Goal: Check status: Check status

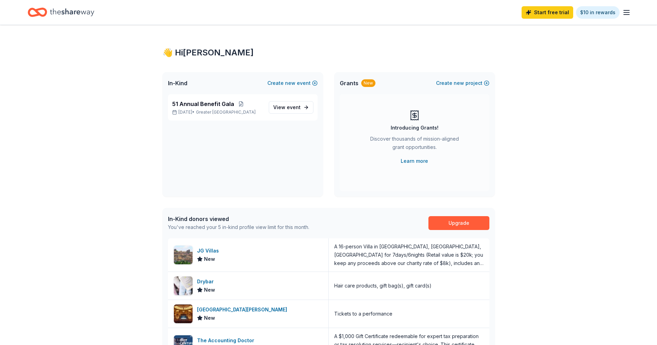
click at [555, 19] on div "Start free trial $10 in rewards" at bounding box center [575, 12] width 109 height 16
click at [557, 17] on link "Start free trial" at bounding box center [547, 12] width 52 height 12
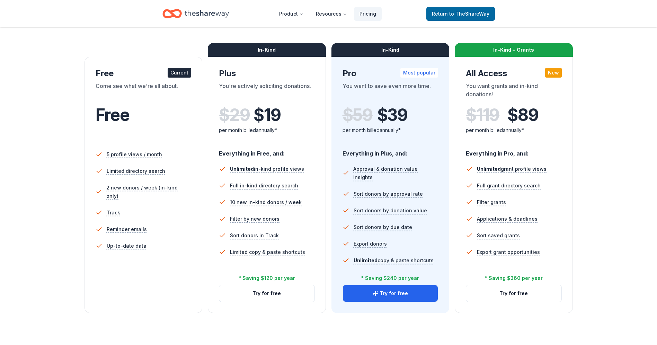
scroll to position [104, 0]
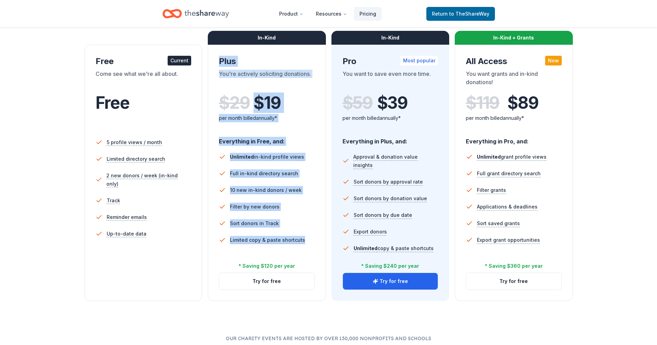
drag, startPoint x: 219, startPoint y: 61, endPoint x: 319, endPoint y: 237, distance: 202.8
click at [319, 237] on div "In-Kind Plus You're actively soliciting donations. $ 29 $ 19 per month billed a…" at bounding box center [267, 173] width 118 height 256
copy div "Plus You're actively soliciting donations. $ 29 $ 19 per month billed annually*…"
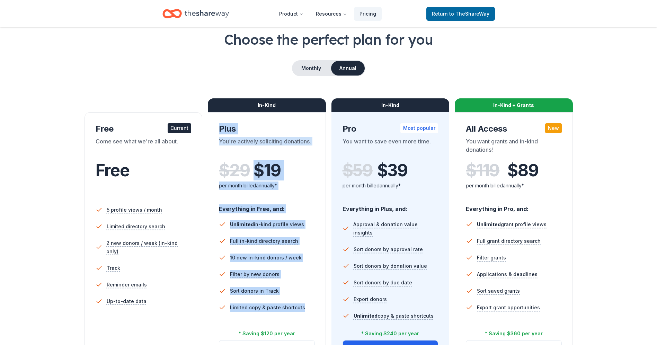
scroll to position [0, 0]
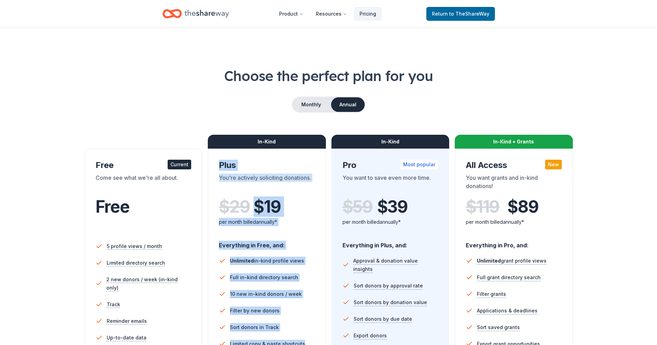
click at [204, 12] on icon "Home" at bounding box center [207, 14] width 44 height 8
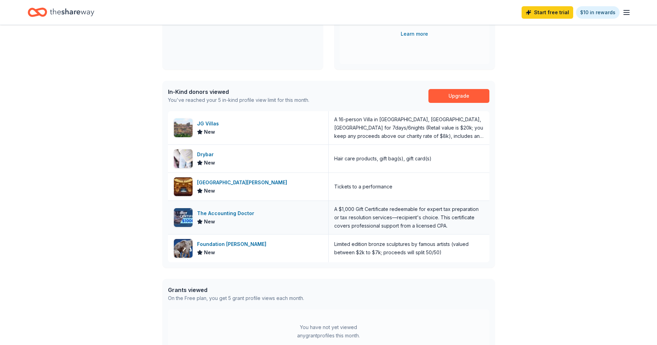
scroll to position [138, 0]
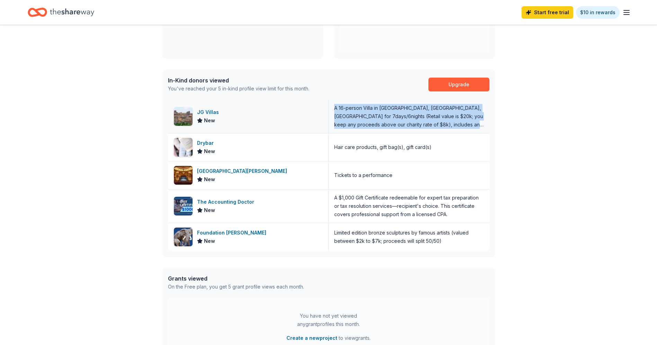
drag, startPoint x: 334, startPoint y: 108, endPoint x: 480, endPoint y: 125, distance: 146.8
click at [480, 125] on div "A 16-person Villa in [GEOGRAPHIC_DATA], [GEOGRAPHIC_DATA], [GEOGRAPHIC_DATA] fo…" at bounding box center [409, 116] width 150 height 25
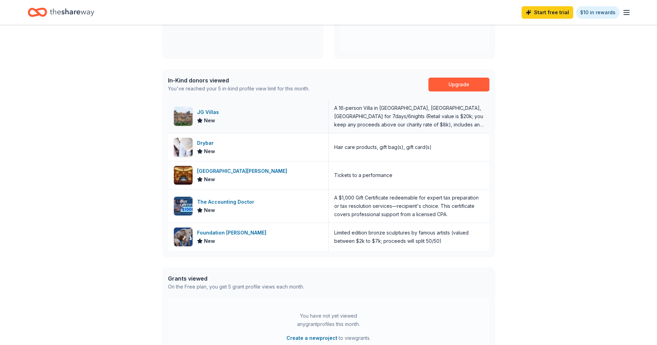
click at [210, 115] on div "JG Villas" at bounding box center [209, 112] width 25 height 8
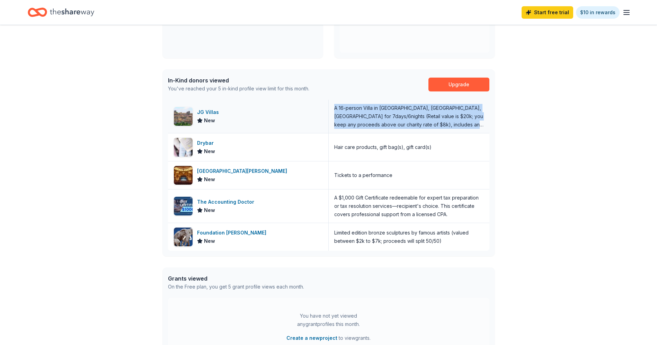
drag, startPoint x: 334, startPoint y: 107, endPoint x: 486, endPoint y: 122, distance: 152.7
click at [486, 122] on div "A 16-person Villa in [GEOGRAPHIC_DATA], [GEOGRAPHIC_DATA], [GEOGRAPHIC_DATA] fo…" at bounding box center [409, 116] width 161 height 33
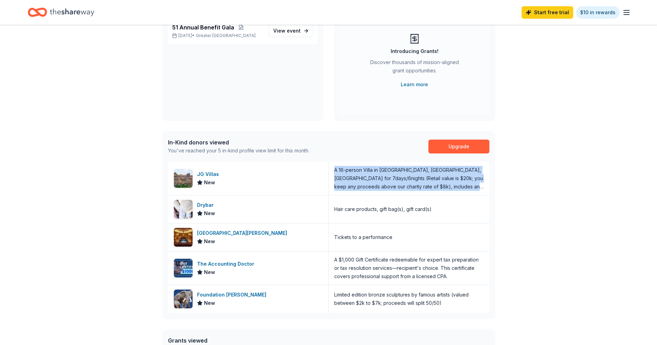
scroll to position [0, 0]
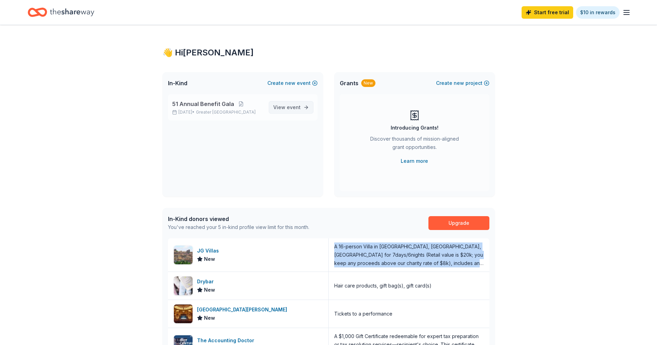
click at [295, 106] on span "event" at bounding box center [294, 107] width 14 height 6
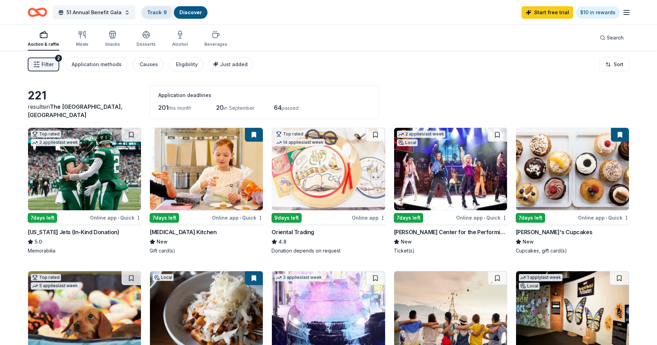
click at [162, 11] on link "Track · 9" at bounding box center [157, 12] width 20 height 6
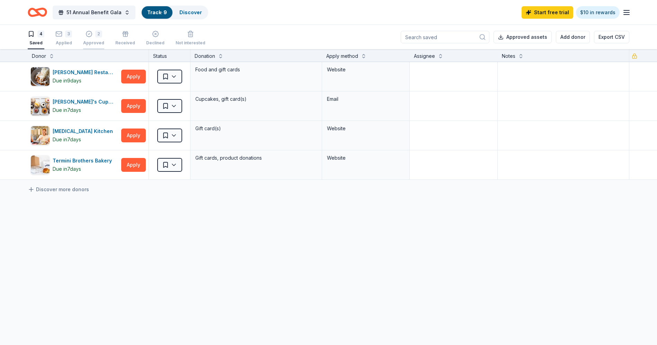
click at [84, 41] on div "Approved" at bounding box center [93, 43] width 21 height 6
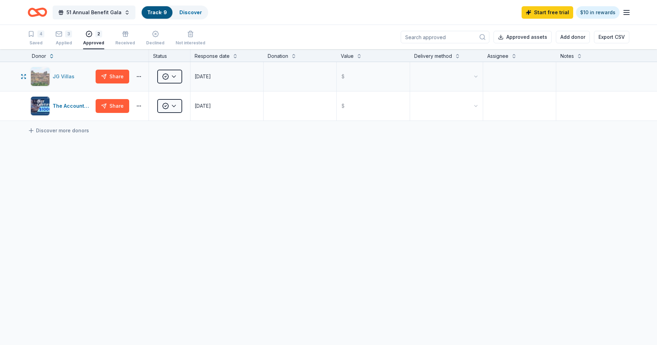
click at [64, 75] on div "JG Villas" at bounding box center [65, 76] width 25 height 8
click at [70, 35] on div "3" at bounding box center [68, 33] width 7 height 7
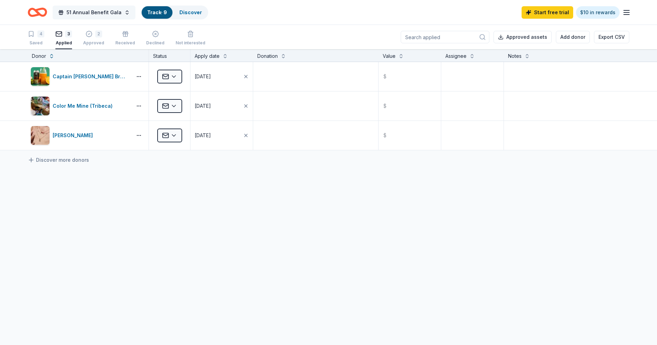
click at [66, 14] on button "51 Annual Benefit Gala" at bounding box center [94, 13] width 83 height 14
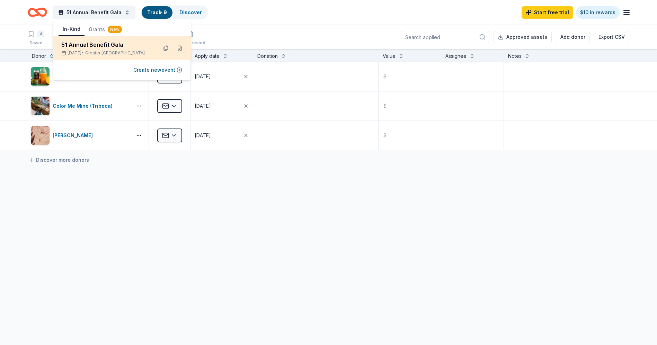
click at [117, 47] on div "51 Annual Benefit Gala" at bounding box center [106, 45] width 91 height 8
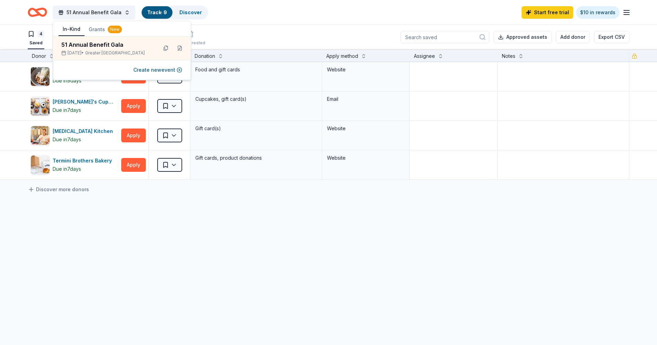
drag, startPoint x: 231, startPoint y: 36, endPoint x: 202, endPoint y: 23, distance: 32.6
click at [230, 36] on div "4 Saved 3 Applied 2 Approved Received Declined Not interested Approved assets A…" at bounding box center [328, 37] width 601 height 24
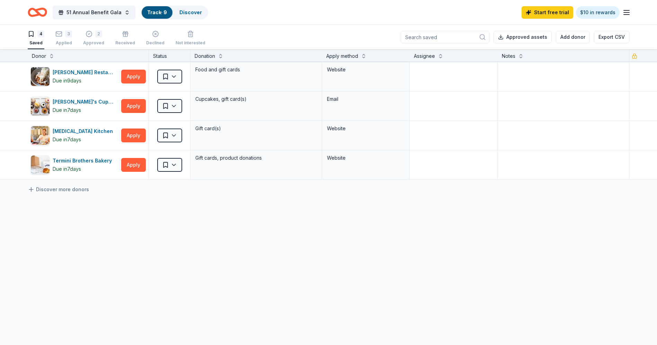
click at [36, 9] on icon "Home" at bounding box center [37, 12] width 19 height 16
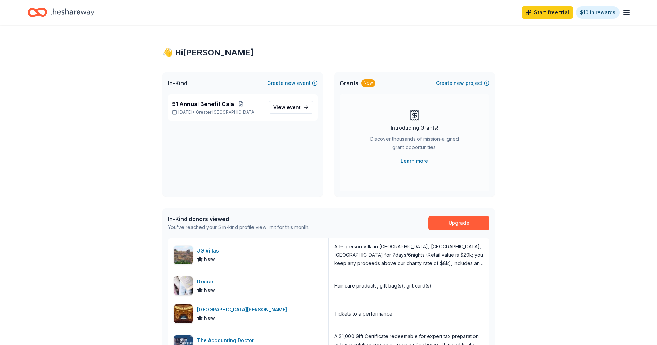
click at [644, 88] on div "👋 Hi Joshua In-Kind Create new event 51 Annual Benefit Gala Sep 25, 2025 • Grea…" at bounding box center [328, 273] width 657 height 497
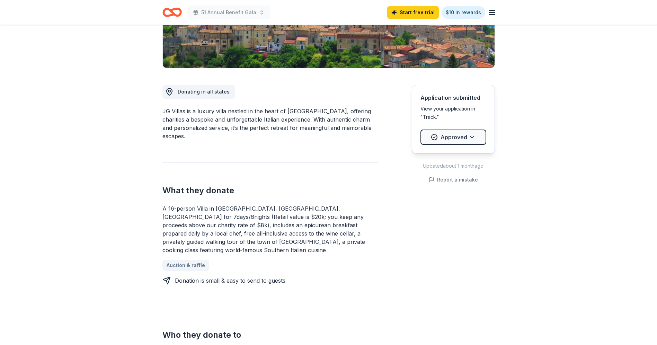
scroll to position [208, 0]
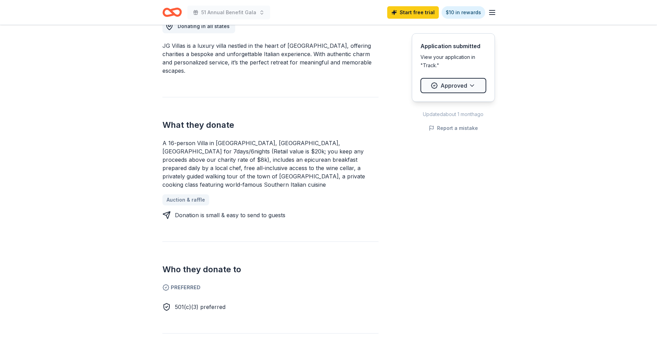
drag, startPoint x: 161, startPoint y: 142, endPoint x: 298, endPoint y: 141, distance: 137.1
click at [298, 141] on div "JG Villas New 3 applies last week approval rate Share Donating in all states JG…" at bounding box center [328, 309] width 355 height 984
click at [326, 141] on div "A 16-person Villa in [GEOGRAPHIC_DATA], [GEOGRAPHIC_DATA], [GEOGRAPHIC_DATA] fo…" at bounding box center [270, 164] width 216 height 50
drag, startPoint x: 325, startPoint y: 178, endPoint x: 295, endPoint y: 172, distance: 31.0
click at [296, 172] on div "A 16-person Villa in [GEOGRAPHIC_DATA], [GEOGRAPHIC_DATA], [GEOGRAPHIC_DATA] fo…" at bounding box center [270, 164] width 216 height 50
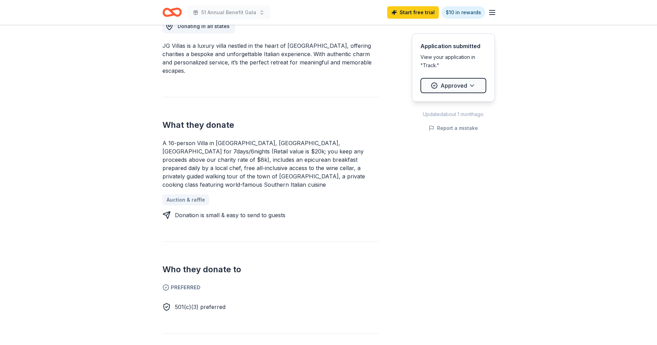
click at [274, 173] on div "A 16-person Villa in [GEOGRAPHIC_DATA], [GEOGRAPHIC_DATA], [GEOGRAPHIC_DATA] fo…" at bounding box center [270, 164] width 216 height 50
drag, startPoint x: 162, startPoint y: 143, endPoint x: 205, endPoint y: 152, distance: 43.5
click at [203, 152] on div "A 16-person Villa in [GEOGRAPHIC_DATA], [GEOGRAPHIC_DATA], [GEOGRAPHIC_DATA] fo…" at bounding box center [270, 164] width 216 height 50
click at [218, 155] on div "A 16-person Villa in [GEOGRAPHIC_DATA], [GEOGRAPHIC_DATA], [GEOGRAPHIC_DATA] fo…" at bounding box center [270, 164] width 216 height 50
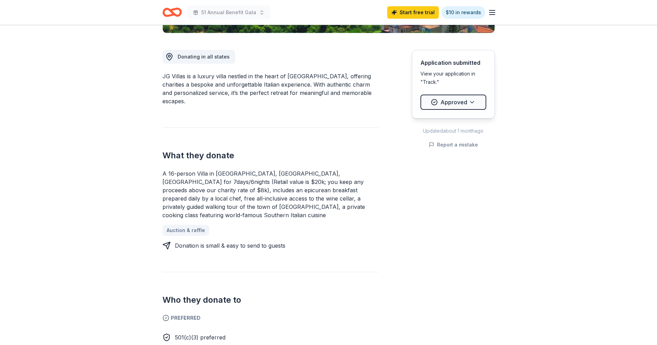
scroll to position [104, 0]
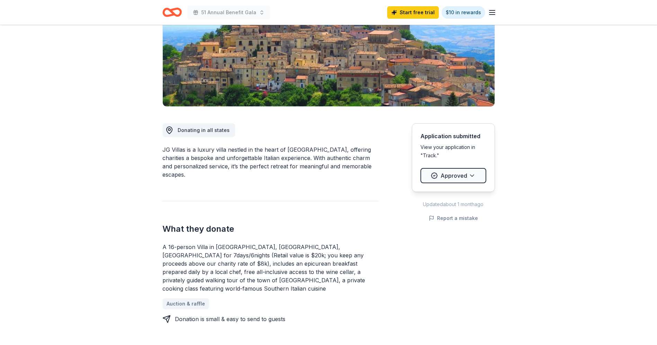
click at [329, 157] on div "JG Villas is a luxury villa nestled in the heart of Calabria, offering charitie…" at bounding box center [270, 161] width 216 height 33
drag, startPoint x: 301, startPoint y: 211, endPoint x: 305, endPoint y: 212, distance: 4.1
click at [305, 212] on div "What they donate A 16-person Villa in Altomonte, Calabria, Italy for 7days/6nig…" at bounding box center [270, 262] width 216 height 122
drag, startPoint x: 242, startPoint y: 257, endPoint x: 260, endPoint y: 266, distance: 20.1
click at [260, 266] on div "A 16-person Villa in [GEOGRAPHIC_DATA], [GEOGRAPHIC_DATA], [GEOGRAPHIC_DATA] fo…" at bounding box center [270, 268] width 216 height 50
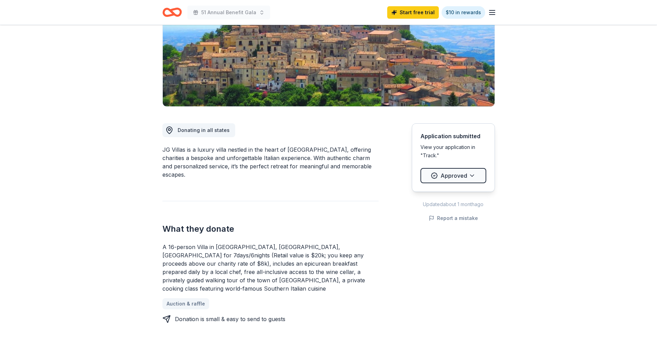
click at [269, 268] on div "A 16-person Villa in [GEOGRAPHIC_DATA], [GEOGRAPHIC_DATA], [GEOGRAPHIC_DATA] fo…" at bounding box center [270, 268] width 216 height 50
drag, startPoint x: 222, startPoint y: 257, endPoint x: 247, endPoint y: 280, distance: 34.1
click at [247, 280] on div "A 16-person Villa in [GEOGRAPHIC_DATA], [GEOGRAPHIC_DATA], [GEOGRAPHIC_DATA] fo…" at bounding box center [270, 268] width 216 height 50
click at [283, 262] on div "A 16-person Villa in [GEOGRAPHIC_DATA], [GEOGRAPHIC_DATA], [GEOGRAPHIC_DATA] fo…" at bounding box center [270, 268] width 216 height 50
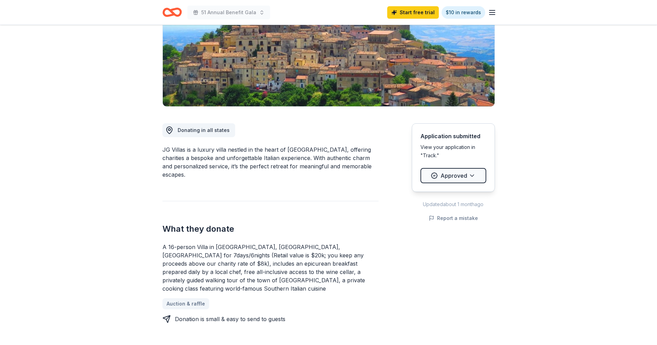
click at [282, 263] on div "A 16-person Villa in [GEOGRAPHIC_DATA], [GEOGRAPHIC_DATA], [GEOGRAPHIC_DATA] fo…" at bounding box center [270, 268] width 216 height 50
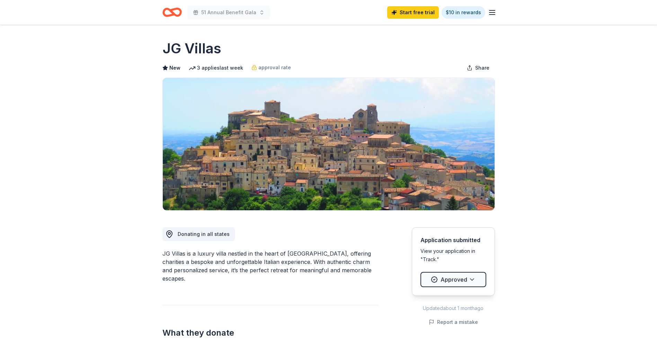
scroll to position [104, 0]
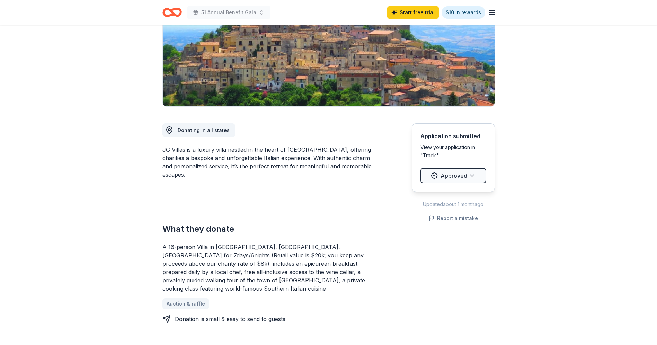
drag, startPoint x: 0, startPoint y: 0, endPoint x: 291, endPoint y: 278, distance: 402.6
click at [267, 280] on div "A 16-person Villa in [GEOGRAPHIC_DATA], [GEOGRAPHIC_DATA], [GEOGRAPHIC_DATA] fo…" at bounding box center [270, 268] width 216 height 50
drag, startPoint x: 324, startPoint y: 279, endPoint x: 309, endPoint y: 278, distance: 15.6
click at [320, 279] on div "A 16-person Villa in [GEOGRAPHIC_DATA], [GEOGRAPHIC_DATA], [GEOGRAPHIC_DATA] fo…" at bounding box center [270, 268] width 216 height 50
click at [309, 277] on div "A 16-person Villa in [GEOGRAPHIC_DATA], [GEOGRAPHIC_DATA], [GEOGRAPHIC_DATA] fo…" at bounding box center [270, 268] width 216 height 50
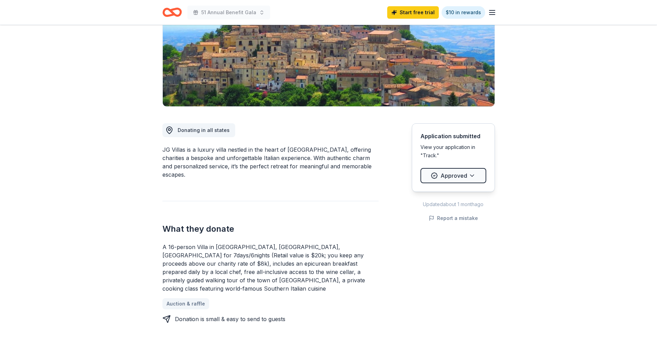
click at [309, 277] on div "A 16-person Villa in [GEOGRAPHIC_DATA], [GEOGRAPHIC_DATA], [GEOGRAPHIC_DATA] fo…" at bounding box center [270, 268] width 216 height 50
click at [301, 259] on div "A 16-person Villa in [GEOGRAPHIC_DATA], [GEOGRAPHIC_DATA], [GEOGRAPHIC_DATA] fo…" at bounding box center [270, 268] width 216 height 50
drag, startPoint x: 301, startPoint y: 259, endPoint x: 241, endPoint y: 256, distance: 59.9
drag, startPoint x: 241, startPoint y: 256, endPoint x: 189, endPoint y: 256, distance: 52.3
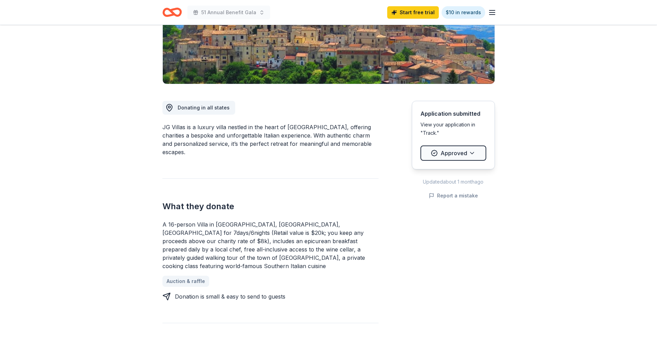
scroll to position [0, 0]
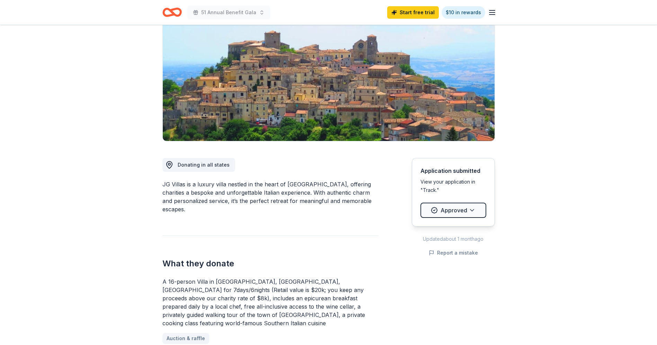
scroll to position [173, 0]
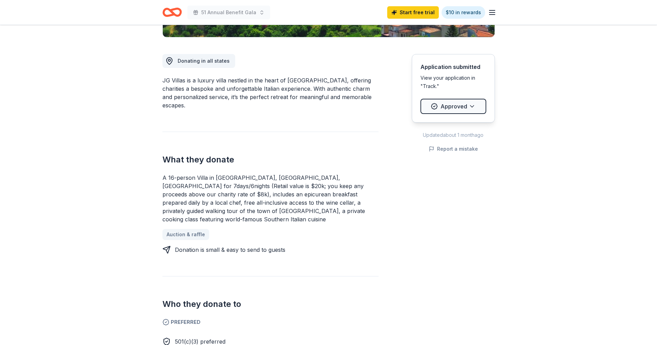
drag, startPoint x: 171, startPoint y: 178, endPoint x: 307, endPoint y: 195, distance: 137.5
click at [273, 188] on div "A 16-person Villa in [GEOGRAPHIC_DATA], [GEOGRAPHIC_DATA], [GEOGRAPHIC_DATA] fo…" at bounding box center [270, 198] width 216 height 50
drag, startPoint x: 324, startPoint y: 211, endPoint x: 317, endPoint y: 207, distance: 8.4
click at [317, 207] on div "A 16-person Villa in [GEOGRAPHIC_DATA], [GEOGRAPHIC_DATA], [GEOGRAPHIC_DATA] fo…" at bounding box center [270, 198] width 216 height 50
click at [170, 171] on div "What they donate A 16-person Villa in Altomonte, Calabria, Italy for 7days/6nig…" at bounding box center [270, 193] width 216 height 122
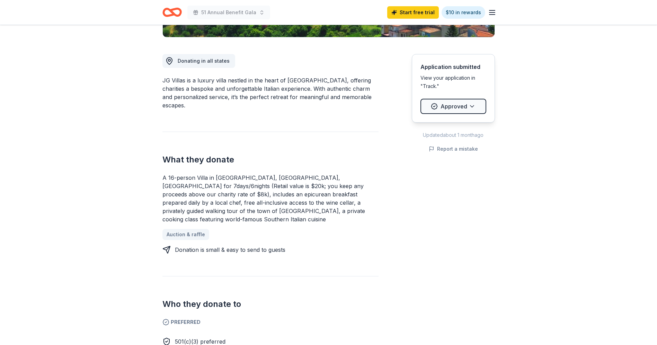
click at [170, 171] on div "What they donate A 16-person Villa in Altomonte, Calabria, Italy for 7days/6nig…" at bounding box center [270, 193] width 216 height 122
drag, startPoint x: 170, startPoint y: 171, endPoint x: 163, endPoint y: 182, distance: 12.6
click at [168, 175] on div "What they donate A 16-person Villa in Altomonte, Calabria, Italy for 7days/6nig…" at bounding box center [270, 193] width 216 height 122
click at [158, 186] on div "JG Villas New 3 applies last week approval rate Share Donating in all states JG…" at bounding box center [328, 344] width 355 height 984
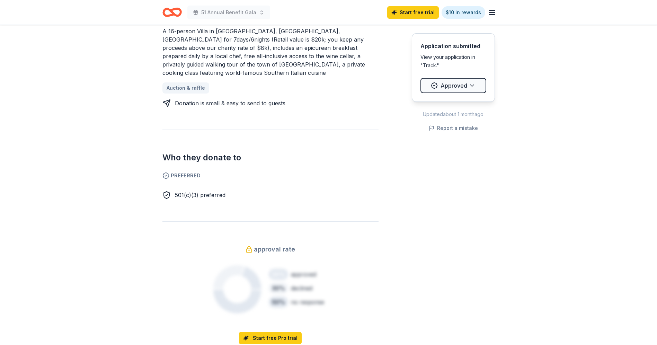
scroll to position [242, 0]
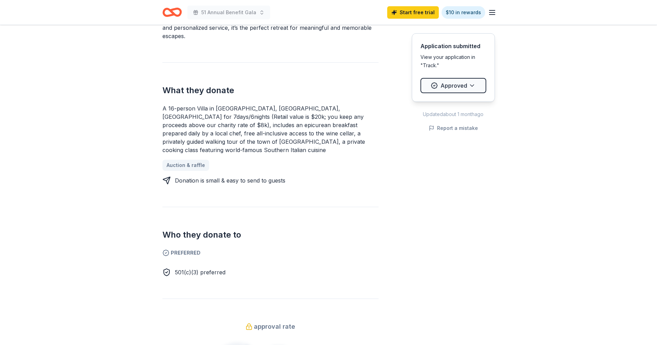
click at [479, 134] on div "JG Villas New 3 applies last week approval rate Share Donating in all states JG…" at bounding box center [328, 275] width 355 height 984
drag, startPoint x: 480, startPoint y: 127, endPoint x: 417, endPoint y: 127, distance: 62.7
click at [422, 126] on div "Application submitted View your application in "Track." Approved Updated about …" at bounding box center [453, 83] width 83 height 100
drag, startPoint x: 221, startPoint y: 226, endPoint x: 142, endPoint y: 226, distance: 78.9
click at [142, 226] on div "Due in 32 days Share JG Villas New 3 applies last week approval rate Share Dona…" at bounding box center [328, 275] width 657 height 984
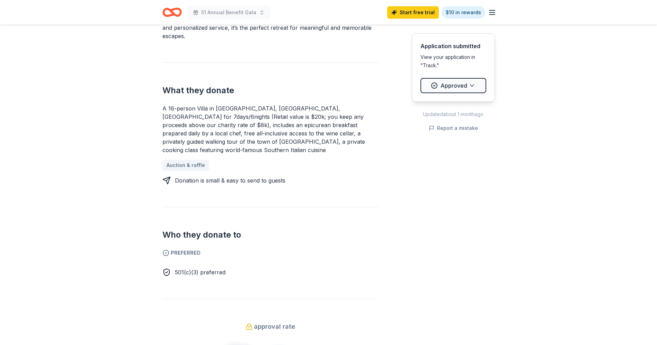
click at [176, 229] on h2 "Who they donate to" at bounding box center [270, 234] width 216 height 11
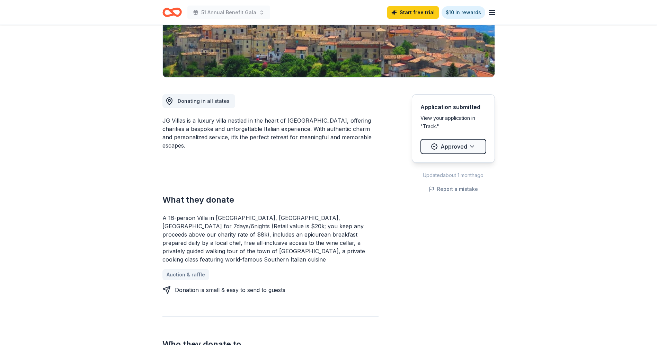
scroll to position [173, 0]
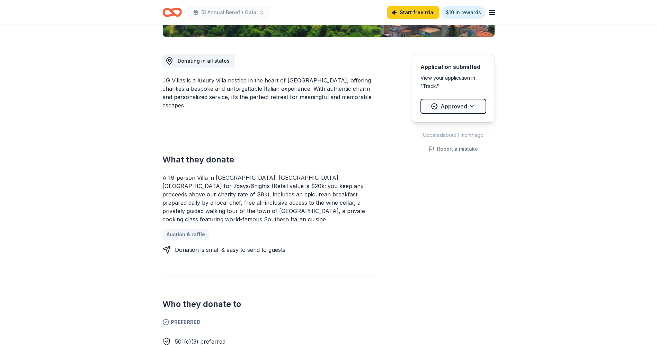
drag, startPoint x: 213, startPoint y: 200, endPoint x: 323, endPoint y: 207, distance: 111.0
click at [348, 204] on div "A 16-person Villa in [GEOGRAPHIC_DATA], [GEOGRAPHIC_DATA], [GEOGRAPHIC_DATA] fo…" at bounding box center [270, 198] width 216 height 50
click at [250, 197] on div "A 16-person Villa in [GEOGRAPHIC_DATA], [GEOGRAPHIC_DATA], [GEOGRAPHIC_DATA] fo…" at bounding box center [270, 198] width 216 height 50
click at [327, 208] on div "A 16-person Villa in [GEOGRAPHIC_DATA], [GEOGRAPHIC_DATA], [GEOGRAPHIC_DATA] fo…" at bounding box center [270, 198] width 216 height 50
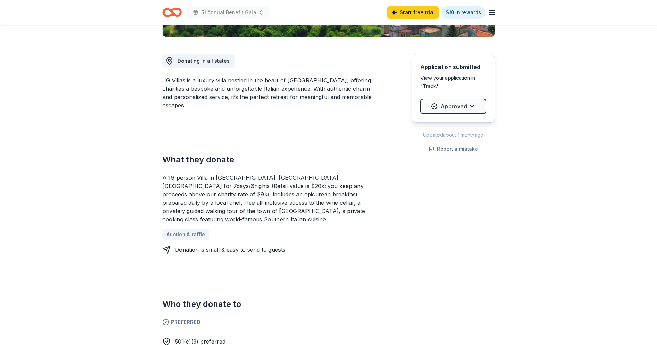
drag, startPoint x: 179, startPoint y: 178, endPoint x: 260, endPoint y: 192, distance: 81.5
click at [251, 189] on div "A 16-person Villa in [GEOGRAPHIC_DATA], [GEOGRAPHIC_DATA], [GEOGRAPHIC_DATA] fo…" at bounding box center [270, 198] width 216 height 50
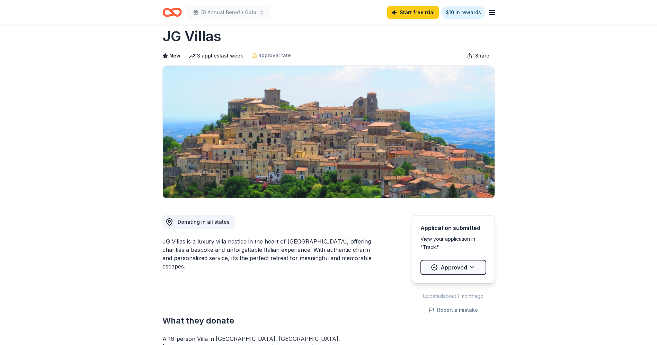
scroll to position [0, 0]
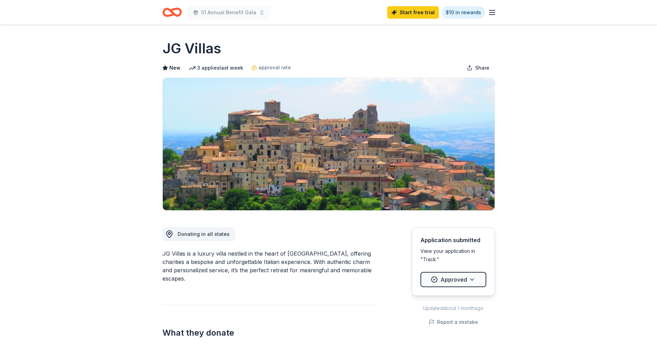
drag, startPoint x: 296, startPoint y: 258, endPoint x: 334, endPoint y: 257, distance: 38.1
click at [334, 257] on div "JG Villas is a luxury villa nestled in the heart of [GEOGRAPHIC_DATA], offering…" at bounding box center [270, 265] width 216 height 33
drag, startPoint x: 334, startPoint y: 253, endPoint x: 321, endPoint y: 254, distance: 12.5
click at [321, 254] on div "JG Villas is a luxury villa nestled in the heart of [GEOGRAPHIC_DATA], offering…" at bounding box center [270, 265] width 216 height 33
click at [311, 254] on div "JG Villas is a luxury villa nestled in the heart of [GEOGRAPHIC_DATA], offering…" at bounding box center [270, 265] width 216 height 33
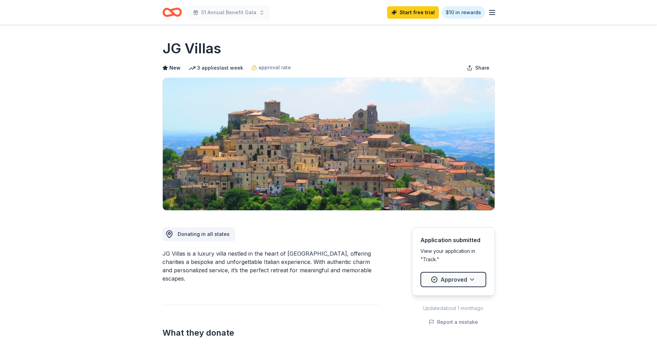
click at [268, 255] on div "JG Villas is a luxury villa nestled in the heart of [GEOGRAPHIC_DATA], offering…" at bounding box center [270, 265] width 216 height 33
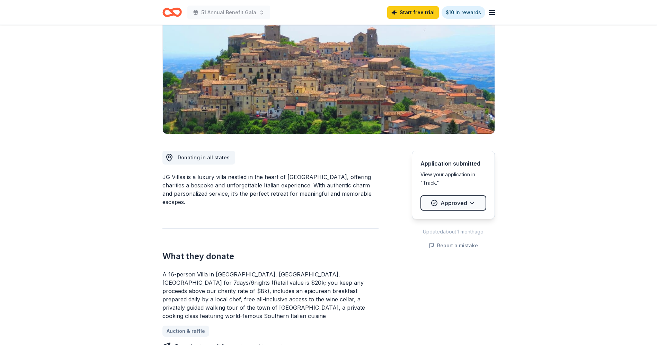
scroll to position [208, 0]
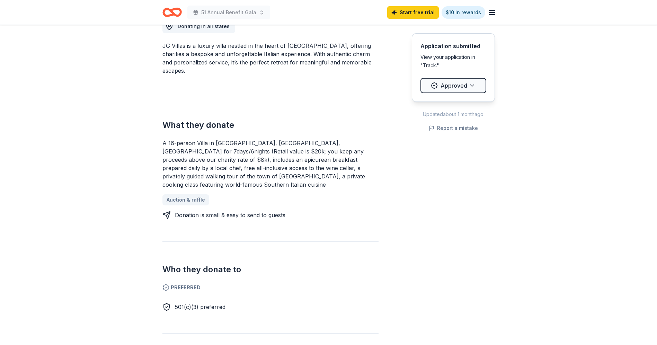
drag, startPoint x: 179, startPoint y: 141, endPoint x: 240, endPoint y: 157, distance: 62.6
click at [245, 157] on div "JG Villas New 3 applies last week approval rate Share Donating in all states JG…" at bounding box center [328, 309] width 355 height 984
drag, startPoint x: 236, startPoint y: 160, endPoint x: 241, endPoint y: 175, distance: 16.1
click at [237, 162] on div "A 16-person Villa in [GEOGRAPHIC_DATA], [GEOGRAPHIC_DATA], [GEOGRAPHIC_DATA] fo…" at bounding box center [270, 164] width 216 height 50
click at [247, 194] on div "Auction & raffle" at bounding box center [270, 199] width 216 height 11
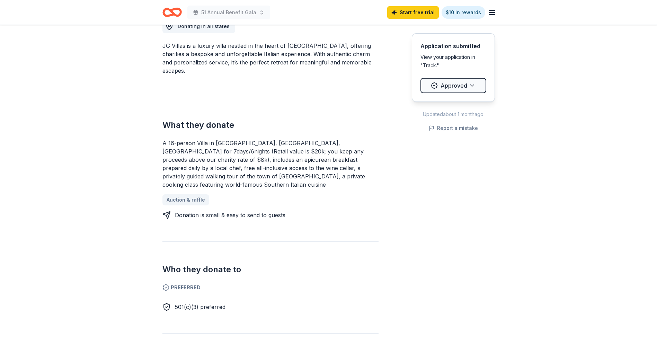
click at [284, 135] on div "What they donate A 16-person Villa in [GEOGRAPHIC_DATA], [GEOGRAPHIC_DATA], [GE…" at bounding box center [270, 158] width 216 height 122
drag, startPoint x: 286, startPoint y: 149, endPoint x: 286, endPoint y: 184, distance: 35.0
drag, startPoint x: 286, startPoint y: 184, endPoint x: 168, endPoint y: 144, distance: 124.1
click at [168, 144] on div "A 16-person Villa in [GEOGRAPHIC_DATA], [GEOGRAPHIC_DATA], [GEOGRAPHIC_DATA] fo…" at bounding box center [270, 164] width 216 height 50
drag, startPoint x: 152, startPoint y: 136, endPoint x: 351, endPoint y: 171, distance: 201.8
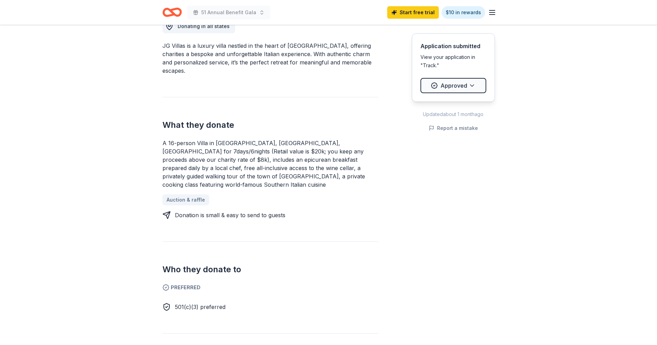
click at [351, 171] on div "JG Villas New 3 applies last week approval rate Share Donating in all states JG…" at bounding box center [328, 309] width 355 height 984
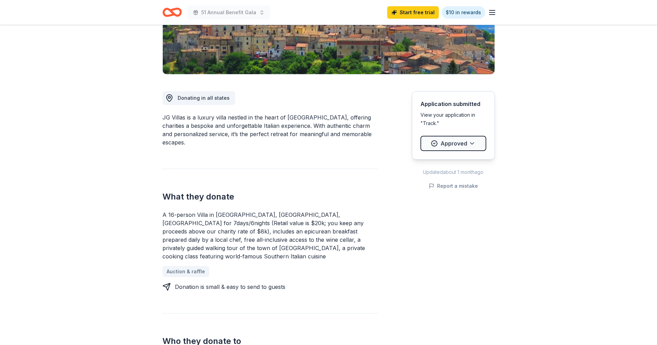
scroll to position [138, 0]
